Goal: Transaction & Acquisition: Purchase product/service

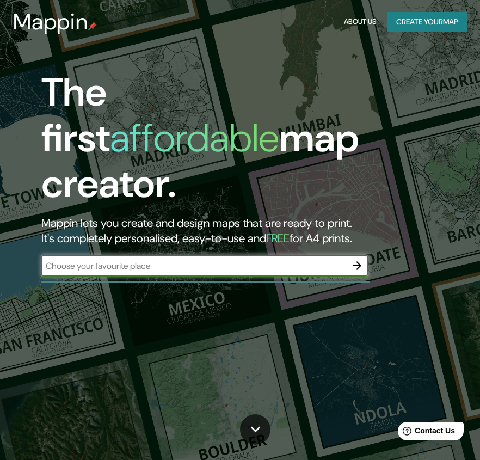
click at [125, 259] on input "text" at bounding box center [193, 265] width 305 height 13
click at [417, 16] on button "Create your map" at bounding box center [426, 22] width 79 height 20
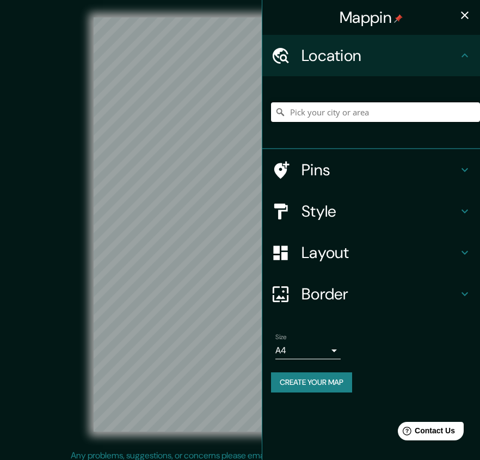
click at [336, 110] on input "Pick your city or area" at bounding box center [375, 112] width 209 height 20
type input "m"
type input "l"
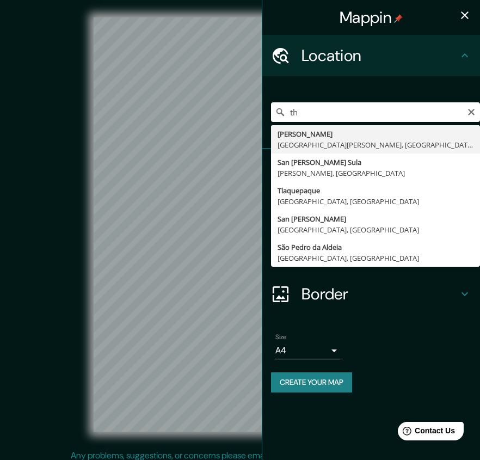
type input "t"
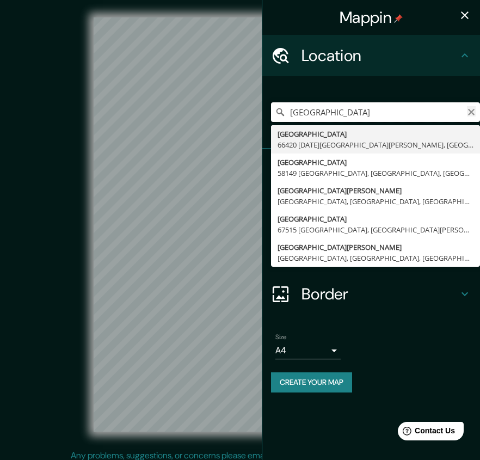
type input "[GEOGRAPHIC_DATA]"
click at [468, 109] on icon "Clear" at bounding box center [471, 112] width 9 height 9
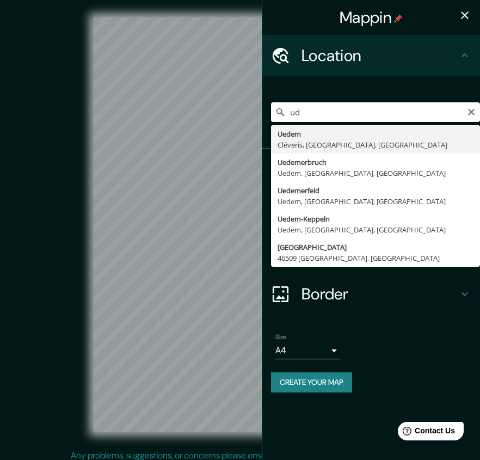
type input "u"
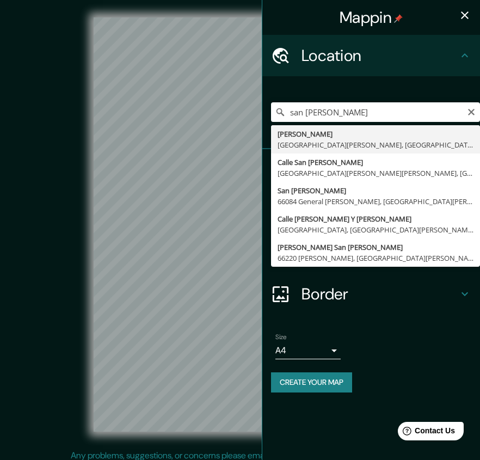
type input "[PERSON_NAME], [GEOGRAPHIC_DATA][PERSON_NAME], [GEOGRAPHIC_DATA]"
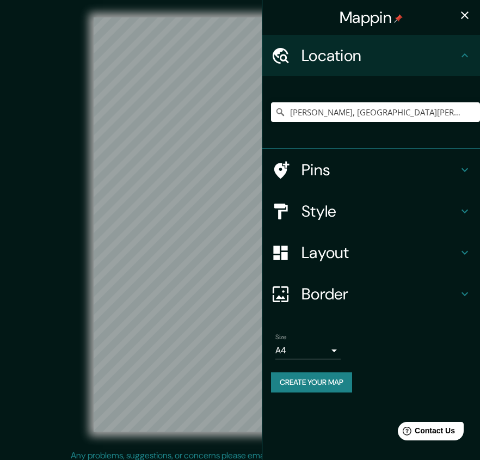
click at [330, 214] on h4 "Style" at bounding box center [379, 211] width 157 height 20
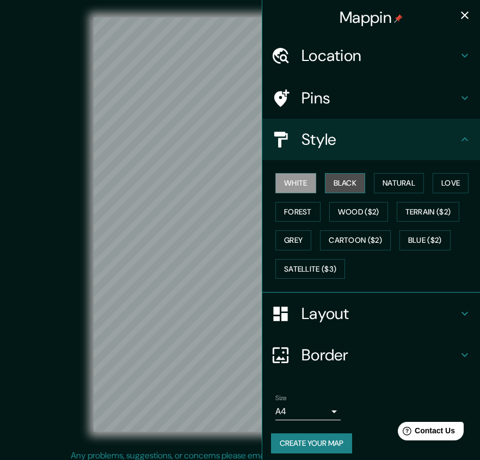
click at [342, 178] on button "Black" at bounding box center [345, 183] width 41 height 20
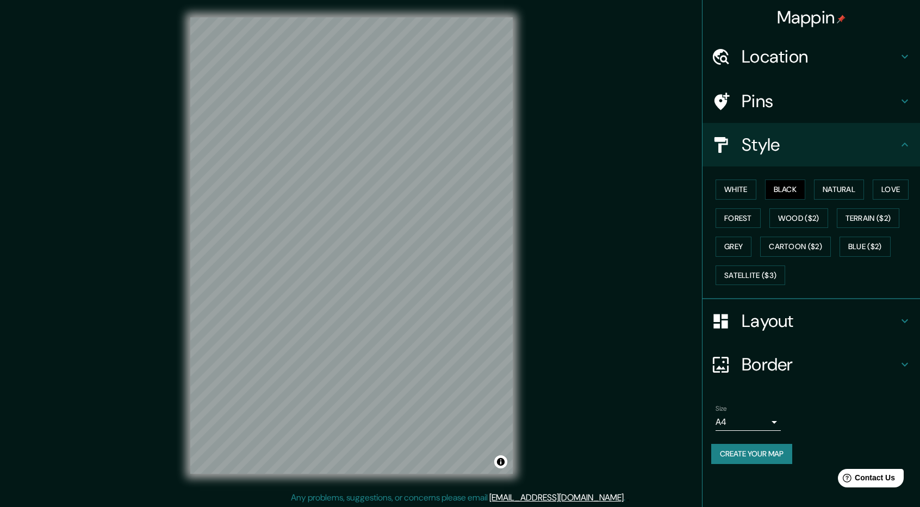
click at [487, 150] on h4 "Style" at bounding box center [820, 145] width 157 height 22
click at [487, 60] on h4 "Location" at bounding box center [820, 57] width 157 height 22
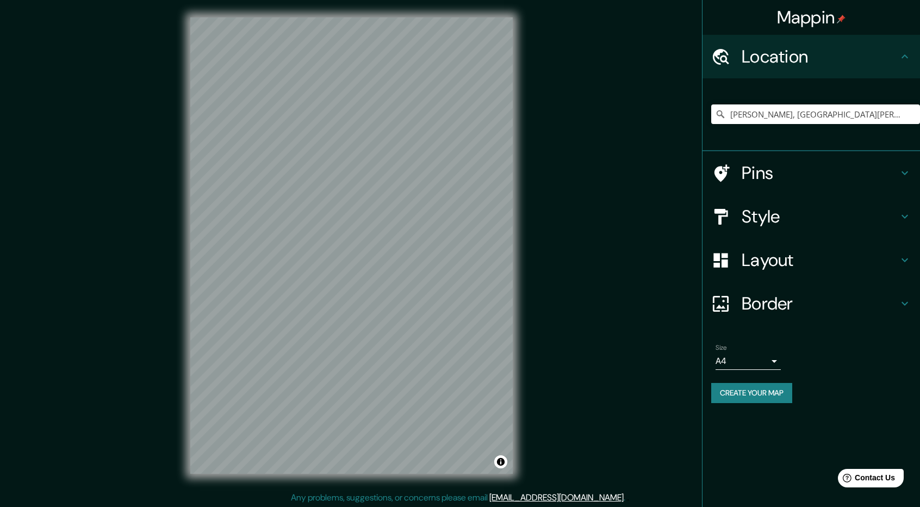
click at [487, 207] on h4 "Style" at bounding box center [820, 217] width 157 height 22
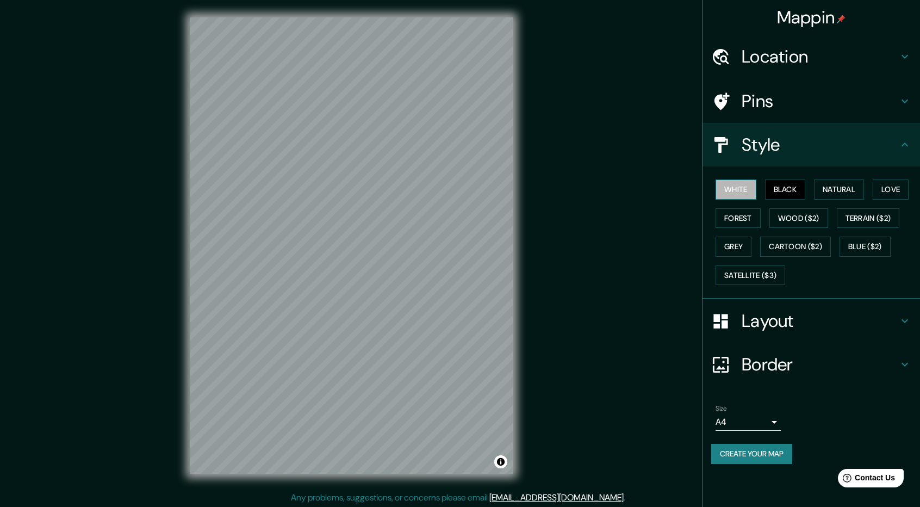
click at [487, 183] on button "White" at bounding box center [736, 190] width 41 height 20
click at [487, 190] on button "Black" at bounding box center [785, 190] width 41 height 20
click at [372, 152] on div at bounding box center [372, 148] width 9 height 9
click at [487, 59] on h4 "Location" at bounding box center [820, 57] width 157 height 22
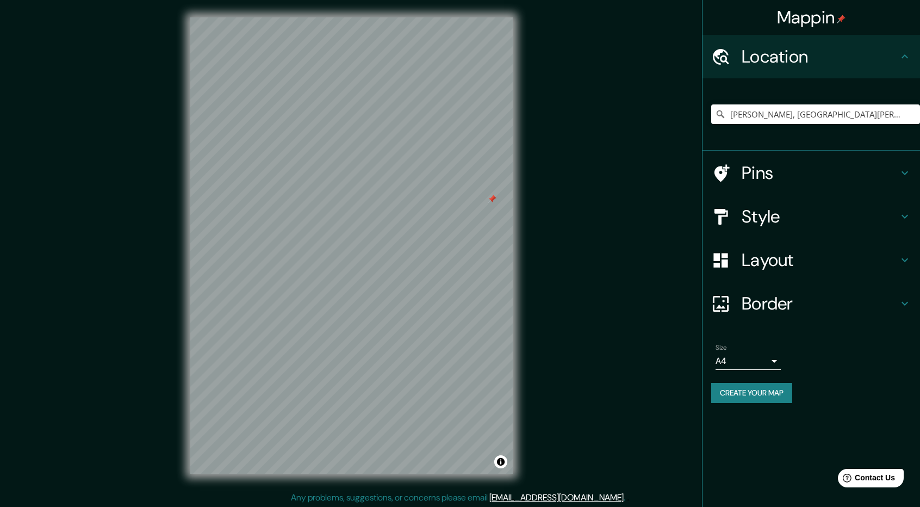
click at [487, 199] on div at bounding box center [492, 199] width 9 height 9
click at [487, 359] on body "Mappin Location [PERSON_NAME], [GEOGRAPHIC_DATA][PERSON_NAME], [GEOGRAPHIC_DATA…" at bounding box center [460, 253] width 920 height 507
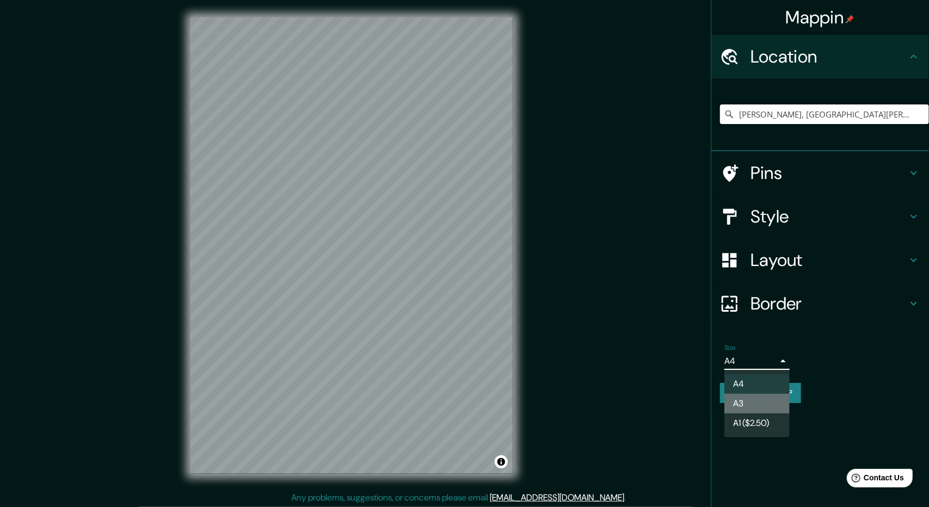
click at [487, 405] on li "A3" at bounding box center [756, 404] width 65 height 20
type input "a4"
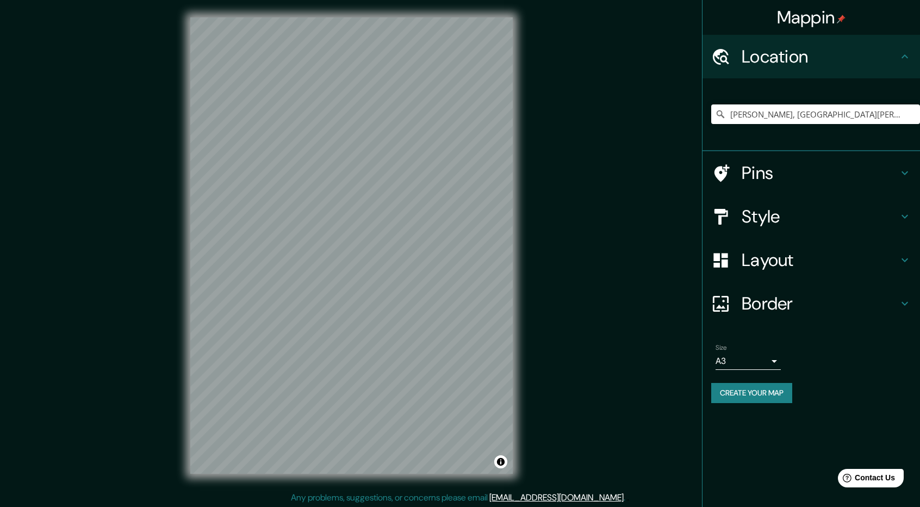
click at [487, 300] on h4 "Border" at bounding box center [820, 304] width 157 height 22
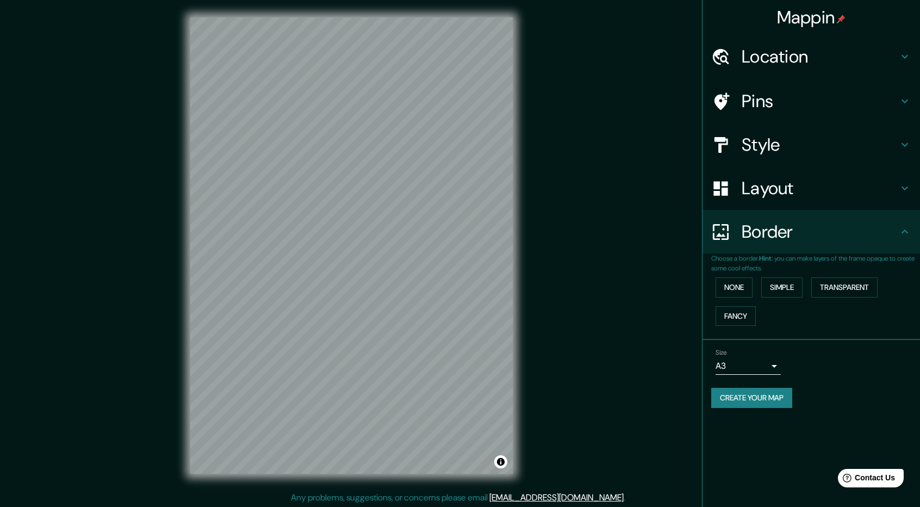
click at [487, 178] on h4 "Layout" at bounding box center [820, 188] width 157 height 22
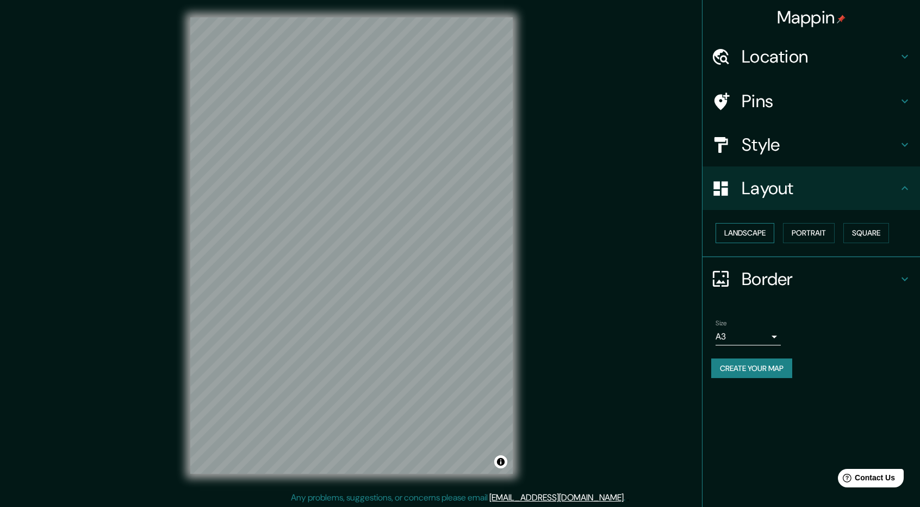
click at [487, 230] on button "Landscape" at bounding box center [745, 233] width 59 height 20
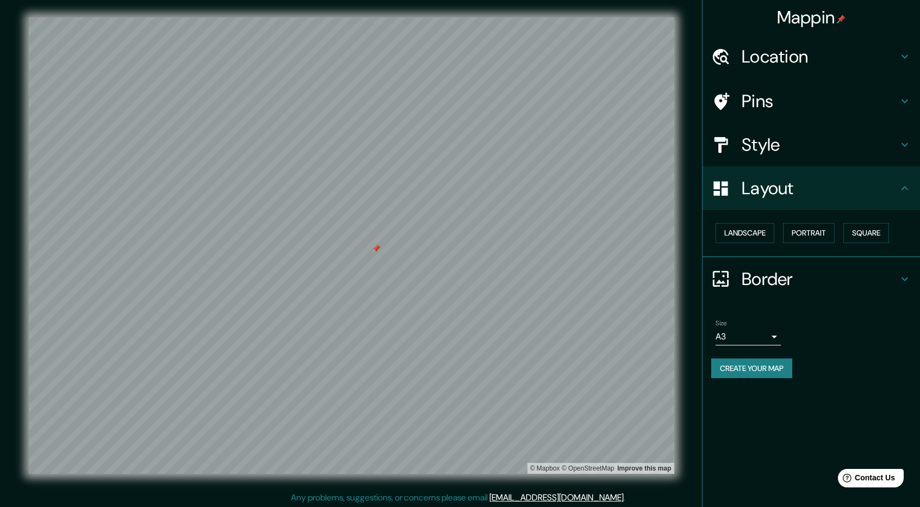
drag, startPoint x: 379, startPoint y: 265, endPoint x: 375, endPoint y: 251, distance: 15.2
click at [375, 251] on div at bounding box center [376, 248] width 9 height 9
click at [375, 248] on div at bounding box center [376, 248] width 9 height 9
click at [383, 262] on div at bounding box center [383, 261] width 9 height 9
click at [487, 414] on div "Mappin Location [PERSON_NAME], [GEOGRAPHIC_DATA][PERSON_NAME], [GEOGRAPHIC_DATA…" at bounding box center [811, 253] width 218 height 507
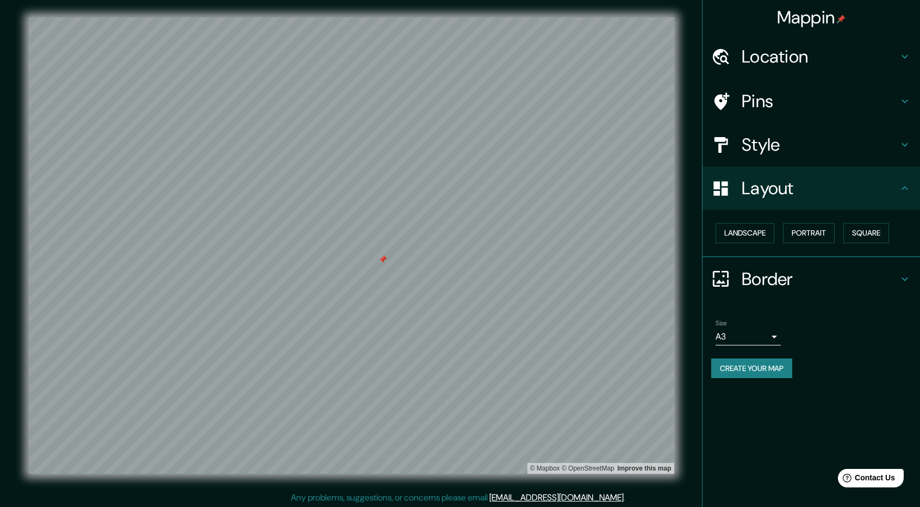
click at [487, 184] on h4 "Layout" at bounding box center [820, 188] width 157 height 22
click at [487, 194] on icon at bounding box center [905, 188] width 13 height 13
click at [487, 149] on icon at bounding box center [905, 144] width 13 height 13
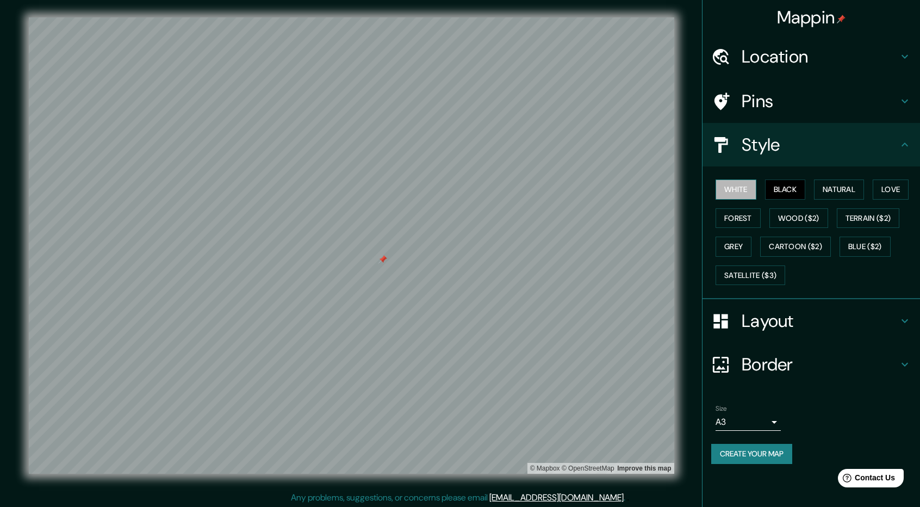
click at [487, 187] on button "White" at bounding box center [736, 190] width 41 height 20
click at [487, 187] on button "Natural" at bounding box center [839, 190] width 50 height 20
click at [487, 186] on button "White" at bounding box center [736, 190] width 41 height 20
click at [389, 264] on div at bounding box center [388, 260] width 9 height 9
click at [395, 262] on div at bounding box center [396, 261] width 9 height 9
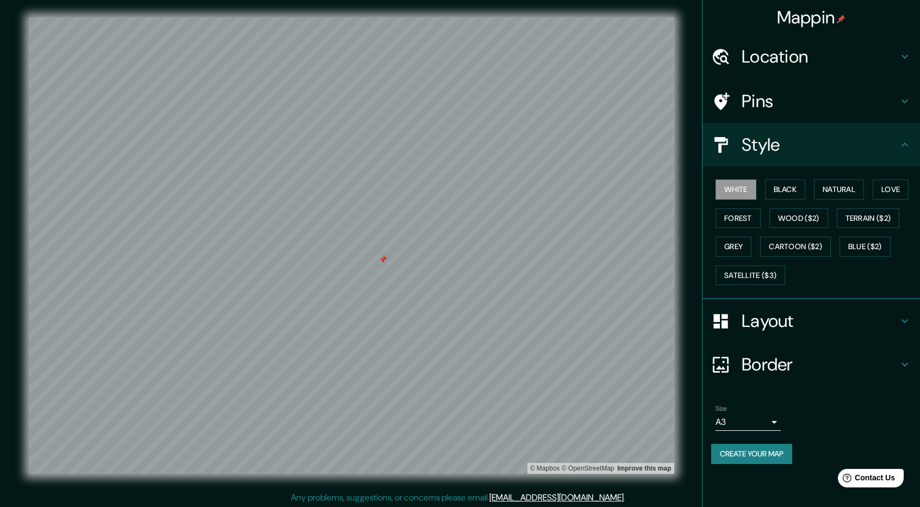
click at [383, 262] on div at bounding box center [383, 259] width 9 height 9
click at [487, 184] on button "Black" at bounding box center [785, 190] width 41 height 20
click at [487, 187] on button "White" at bounding box center [736, 190] width 41 height 20
click at [487, 241] on button "Grey" at bounding box center [734, 247] width 36 height 20
click at [487, 266] on button "Satellite ($3)" at bounding box center [751, 275] width 70 height 20
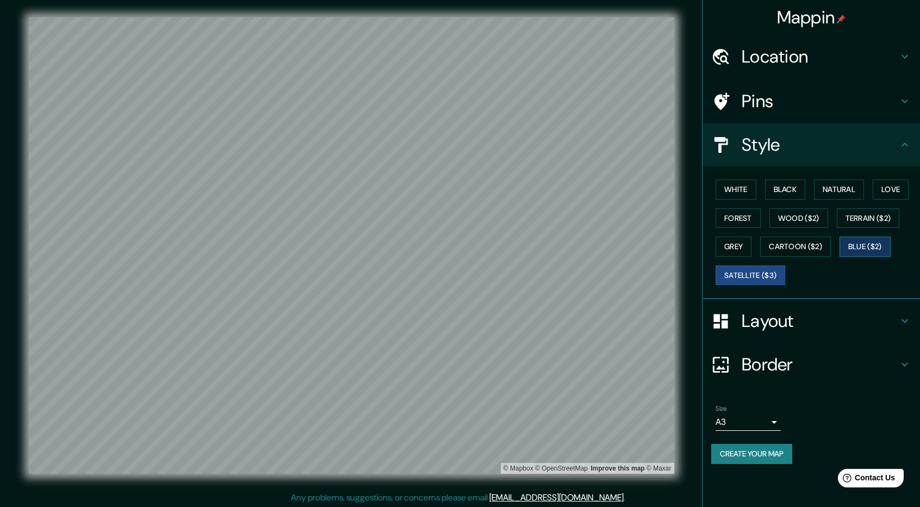
click at [487, 248] on button "Blue ($2)" at bounding box center [865, 247] width 51 height 20
click at [487, 218] on button "Wood ($2)" at bounding box center [799, 218] width 59 height 20
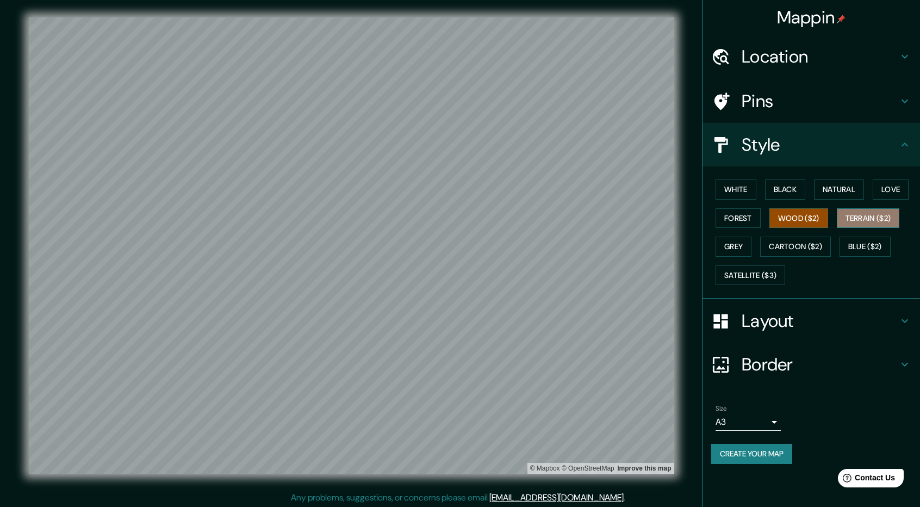
click at [487, 211] on button "Terrain ($2)" at bounding box center [868, 218] width 63 height 20
click at [487, 189] on button "Love" at bounding box center [891, 190] width 36 height 20
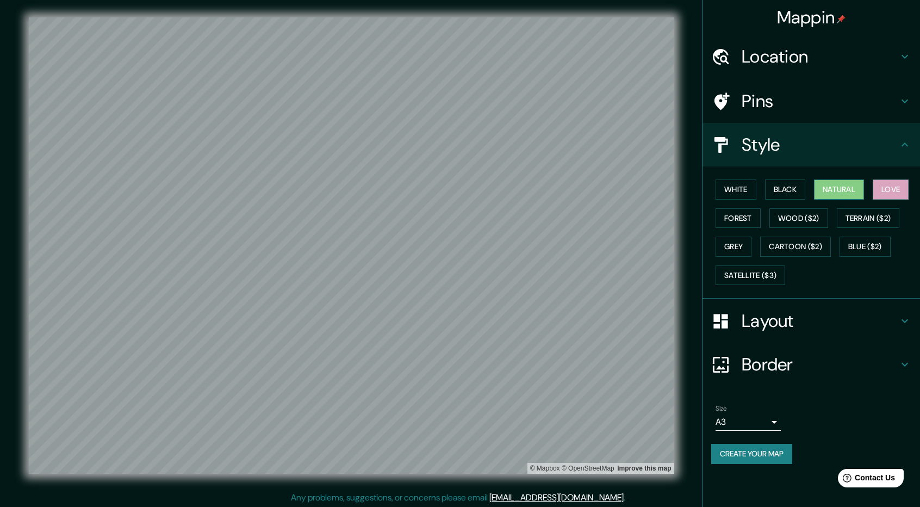
click at [487, 191] on button "Natural" at bounding box center [839, 190] width 50 height 20
click at [487, 188] on button "Black" at bounding box center [785, 190] width 41 height 20
click at [487, 189] on button "White" at bounding box center [736, 190] width 41 height 20
